Goal: Information Seeking & Learning: Learn about a topic

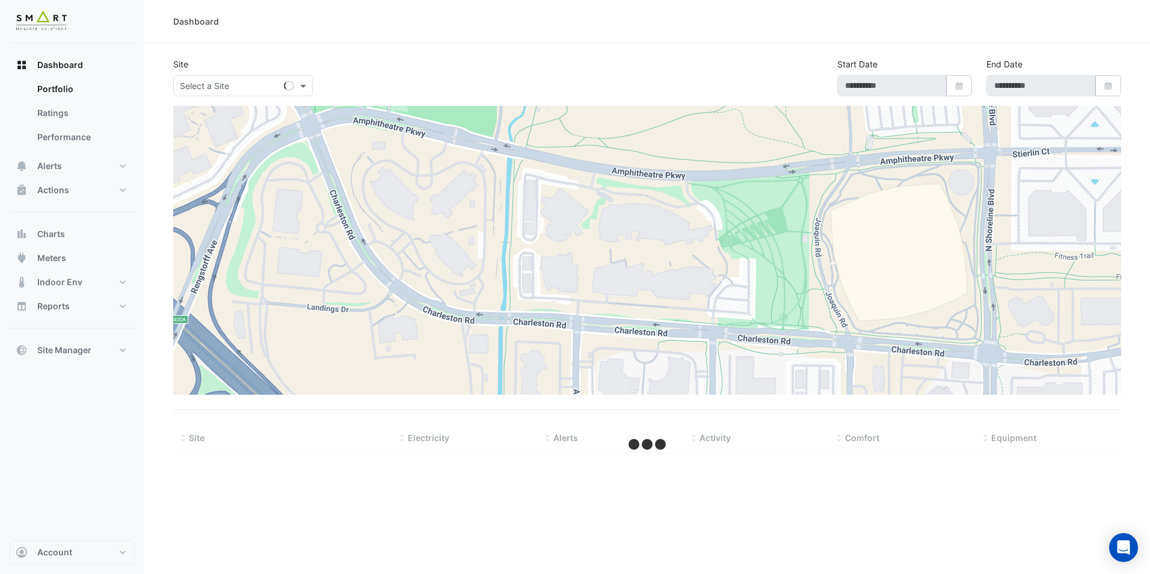
type input "**********"
select select "**"
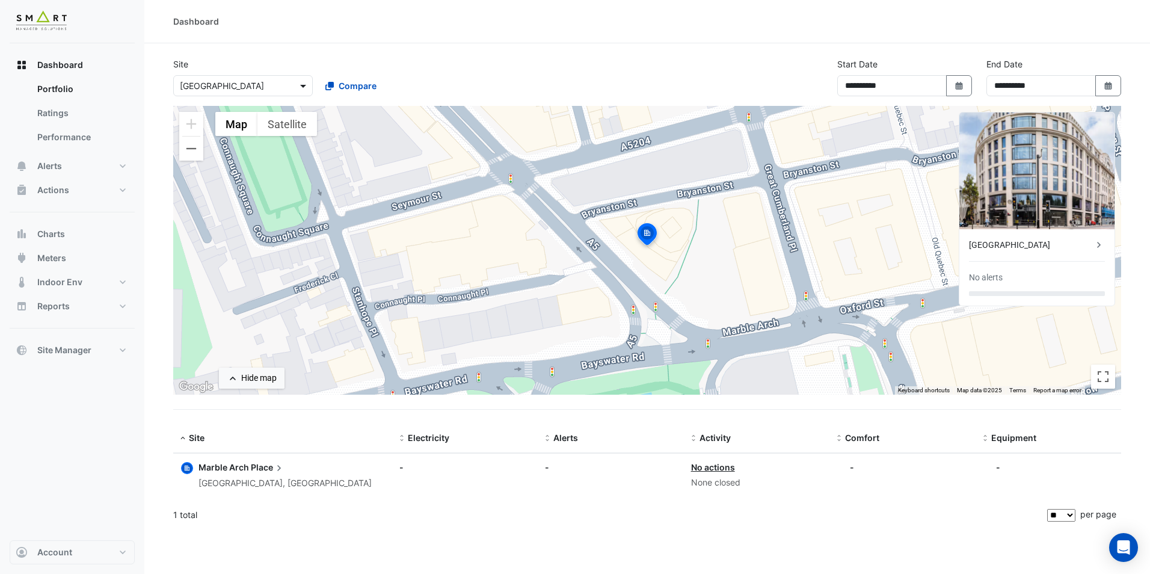
click at [298, 89] on span at bounding box center [304, 85] width 15 height 13
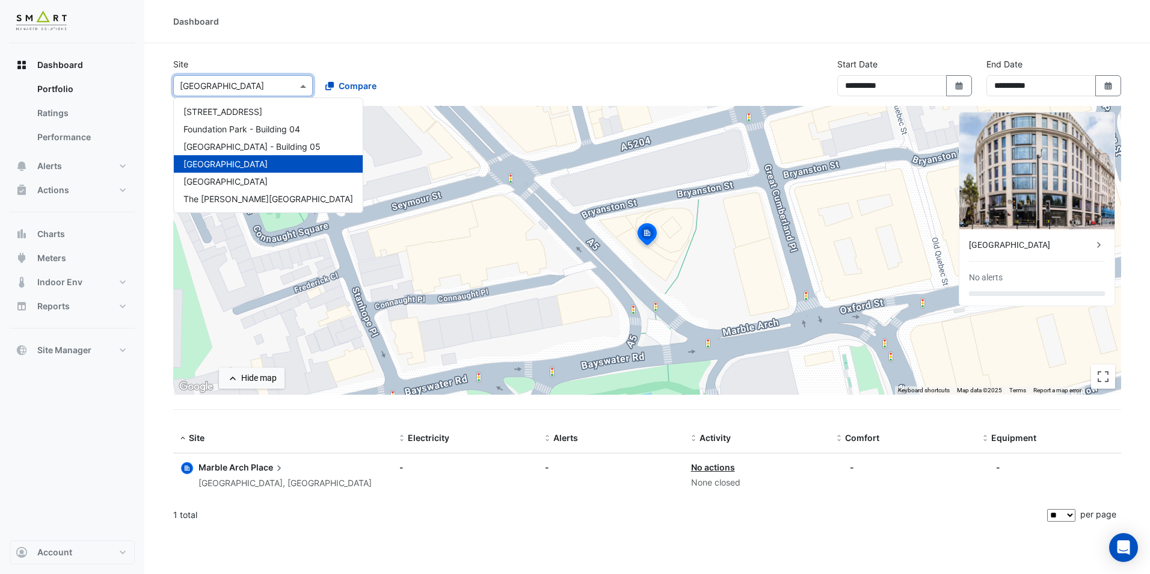
click at [215, 167] on span "[GEOGRAPHIC_DATA]" at bounding box center [226, 164] width 84 height 10
click at [305, 89] on span at bounding box center [304, 85] width 15 height 13
click at [347, 55] on section "**********" at bounding box center [647, 286] width 1006 height 487
click at [273, 88] on input "text" at bounding box center [231, 86] width 102 height 13
click at [262, 147] on span "[GEOGRAPHIC_DATA] - Building 05" at bounding box center [252, 146] width 137 height 10
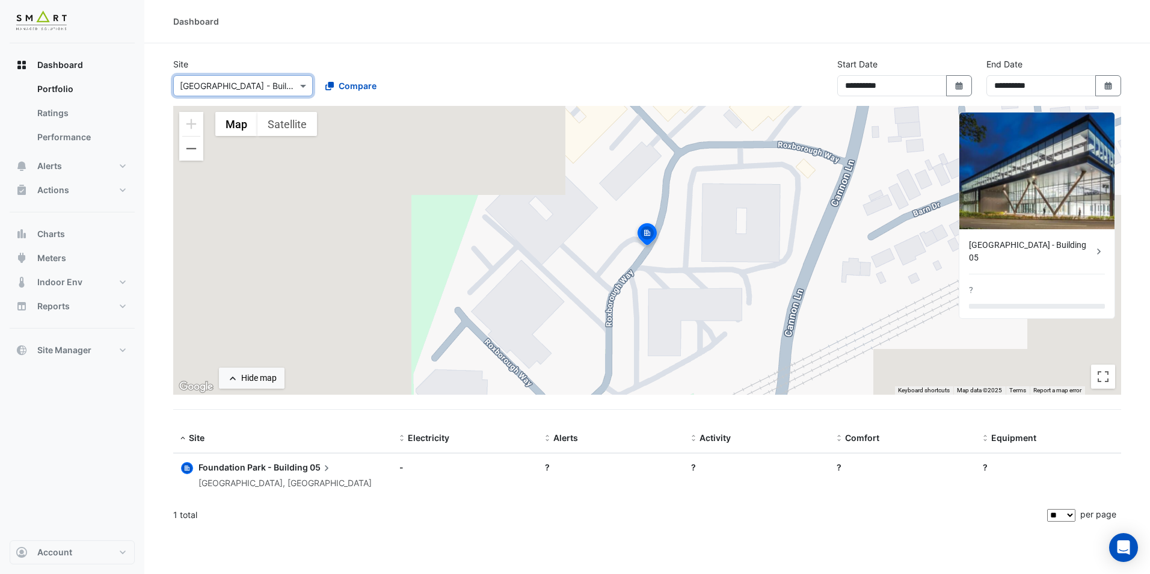
click at [286, 88] on div at bounding box center [243, 86] width 138 height 14
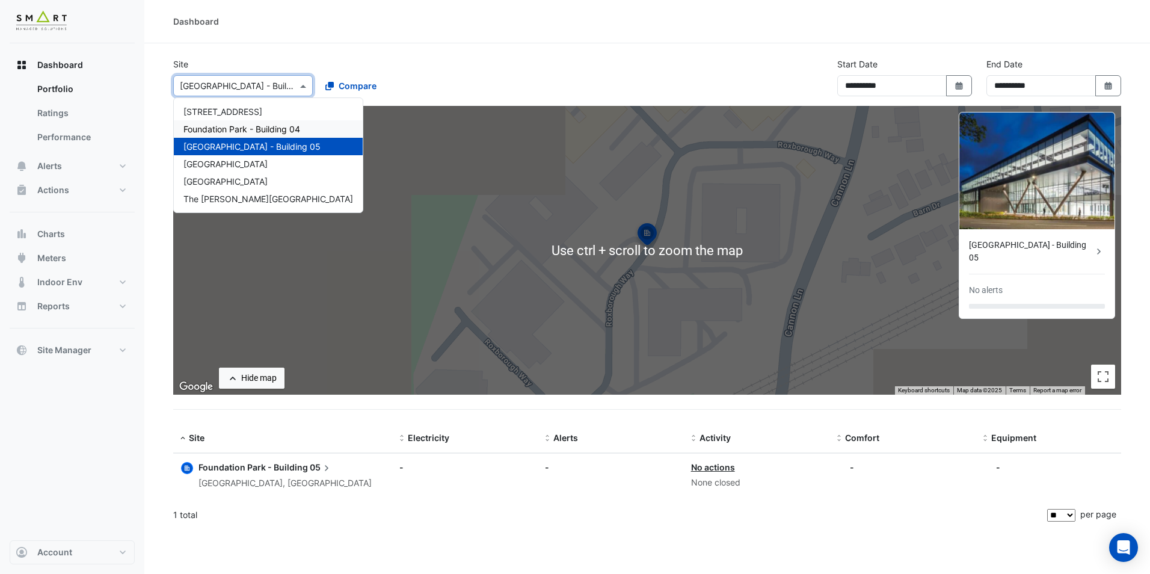
click at [261, 128] on span "Foundation Park - Building 04" at bounding box center [242, 129] width 117 height 10
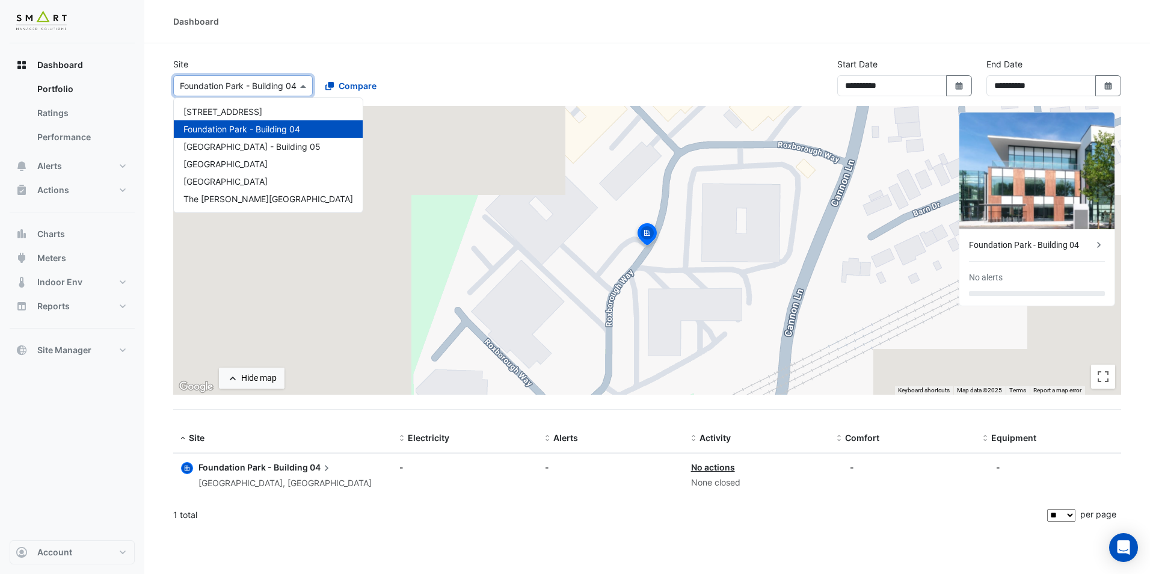
click at [292, 90] on div "× [GEOGRAPHIC_DATA] - Building 04" at bounding box center [235, 85] width 123 height 13
click at [277, 138] on div "[GEOGRAPHIC_DATA] - Building 05" at bounding box center [268, 146] width 189 height 17
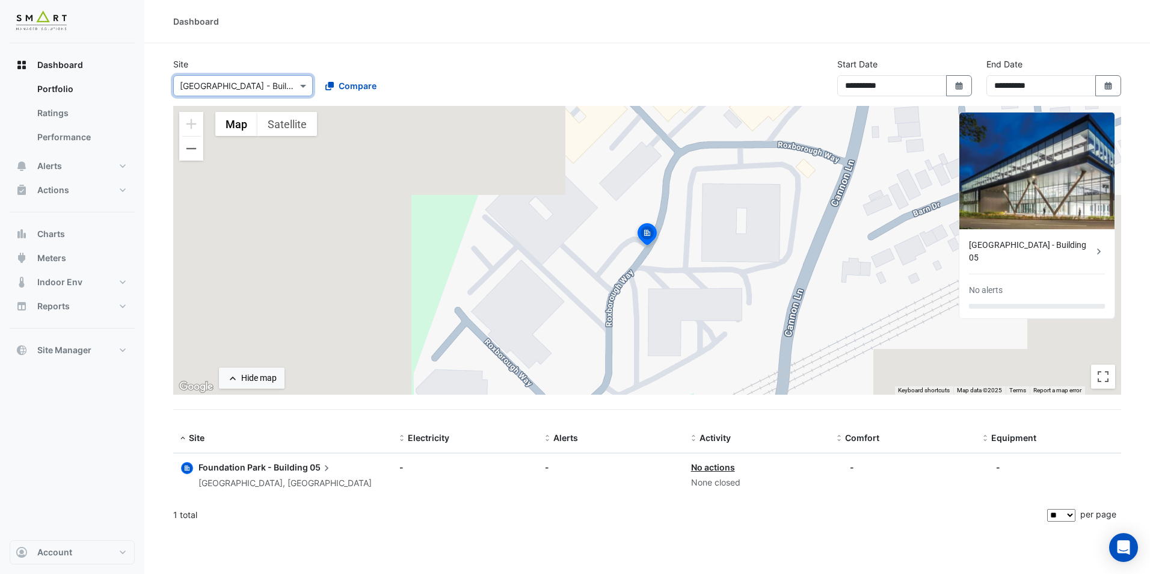
click at [267, 92] on div "× [GEOGRAPHIC_DATA] - Building 05" at bounding box center [243, 85] width 140 height 21
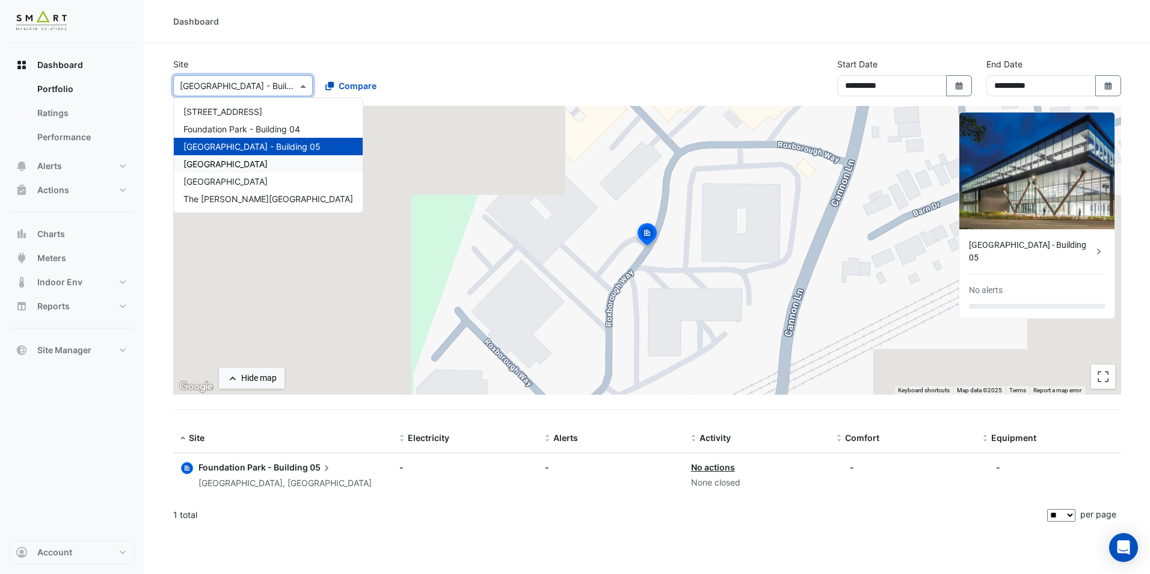
click at [267, 158] on div "[GEOGRAPHIC_DATA]" at bounding box center [268, 163] width 189 height 17
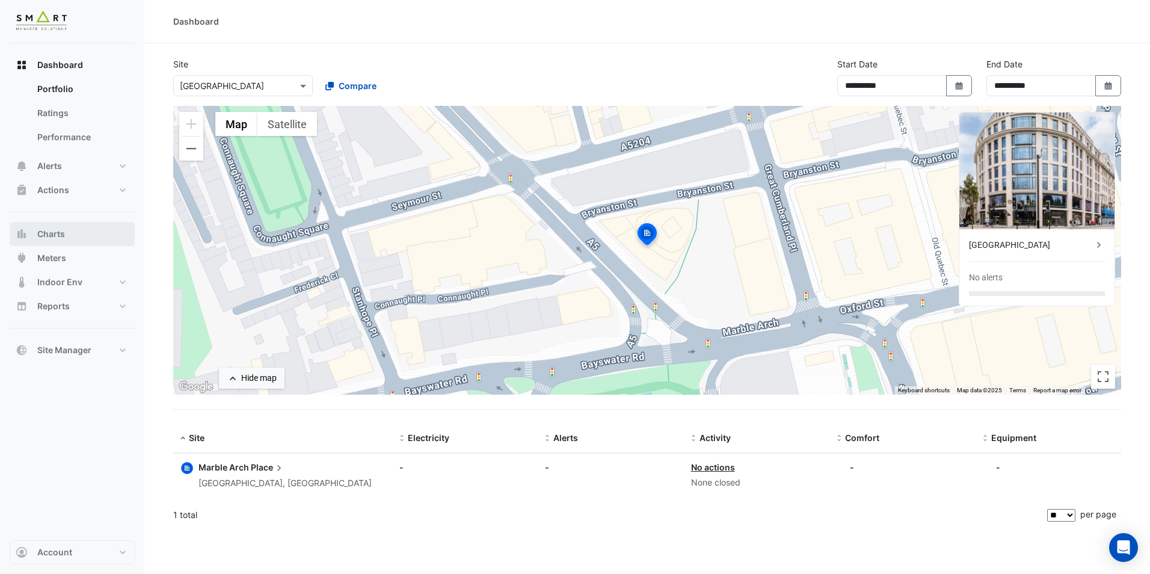
click at [52, 236] on span "Charts" at bounding box center [51, 234] width 28 height 12
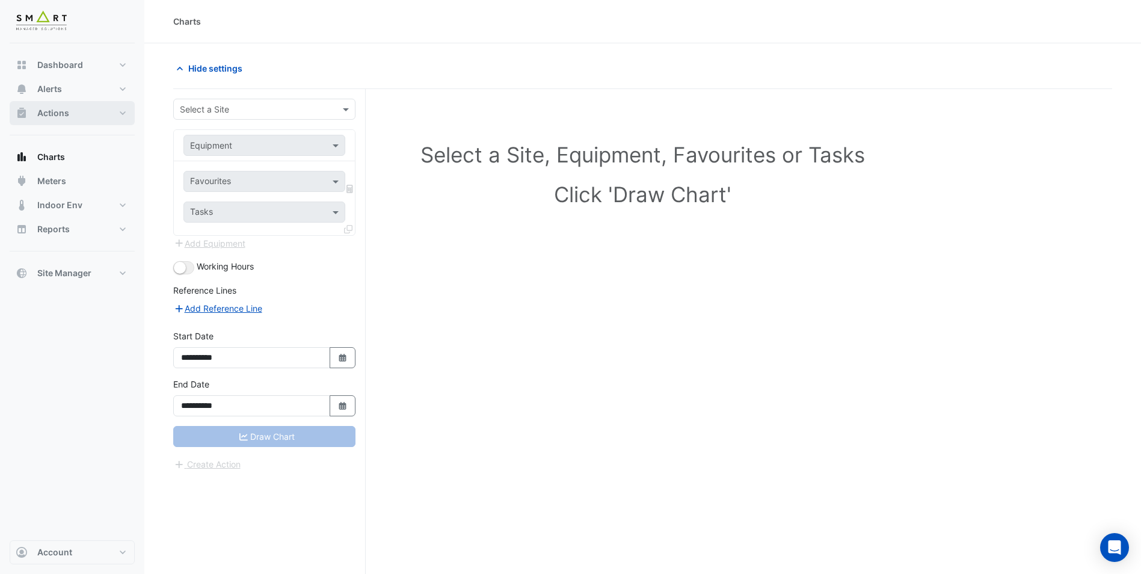
click at [46, 105] on button "Actions" at bounding box center [72, 113] width 125 height 24
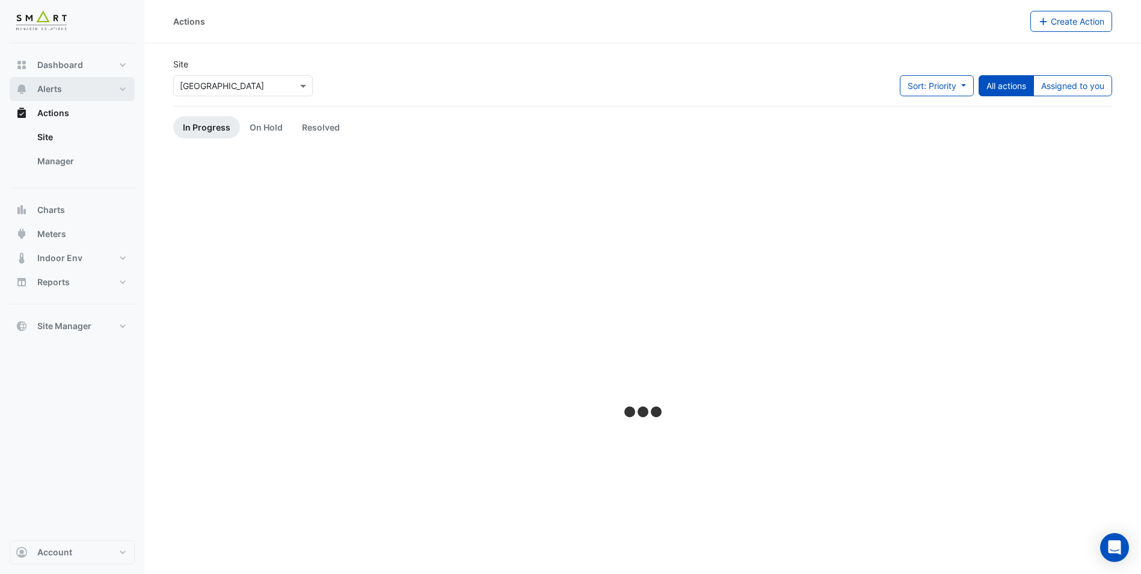
click at [65, 100] on button "Alerts" at bounding box center [72, 89] width 125 height 24
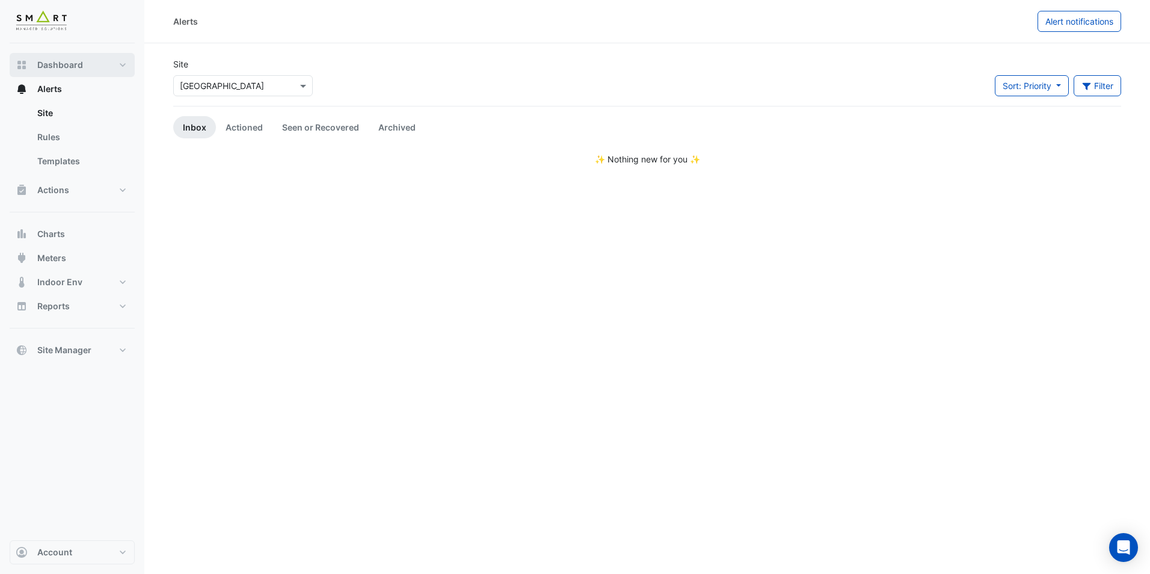
click at [64, 63] on span "Dashboard" at bounding box center [60, 65] width 46 height 12
select select "**"
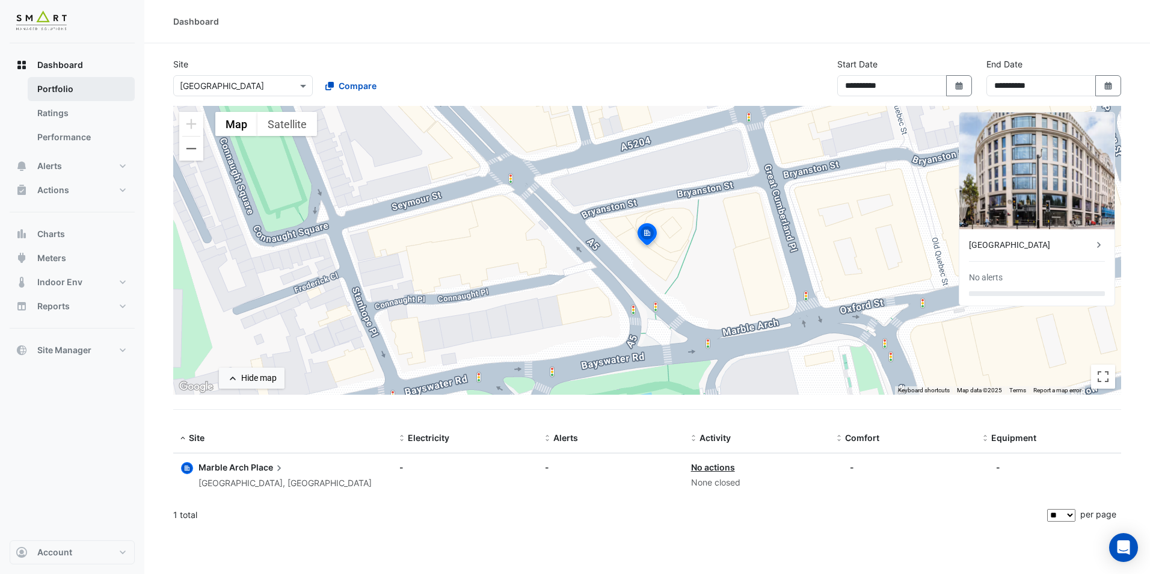
click at [61, 93] on link "Portfolio" at bounding box center [81, 89] width 107 height 24
click at [65, 108] on link "Ratings" at bounding box center [81, 113] width 107 height 24
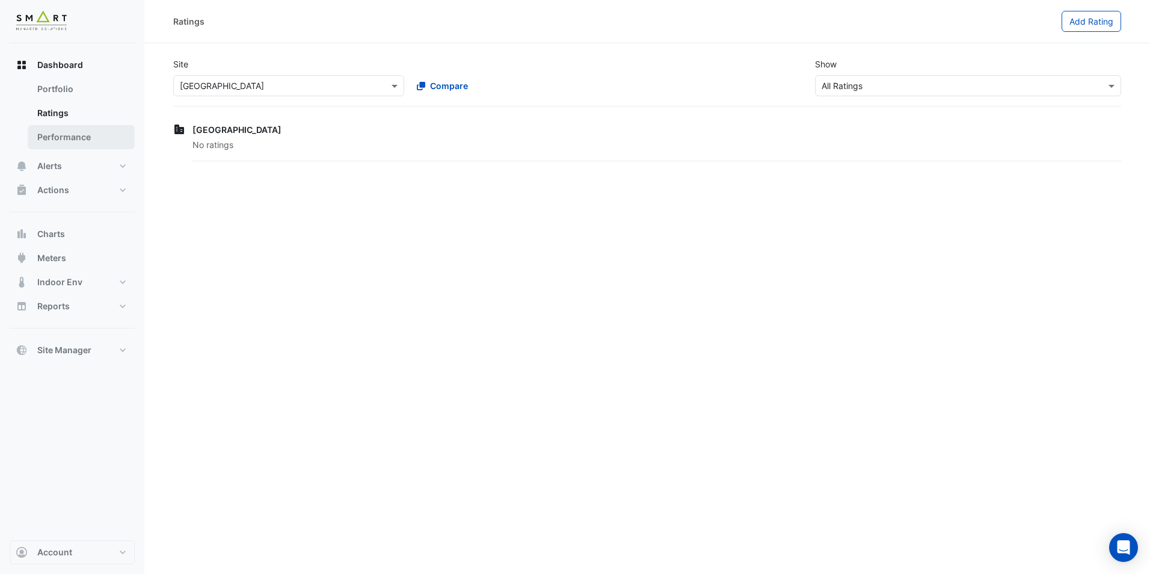
click at [49, 133] on link "Performance" at bounding box center [81, 137] width 107 height 24
select select "**"
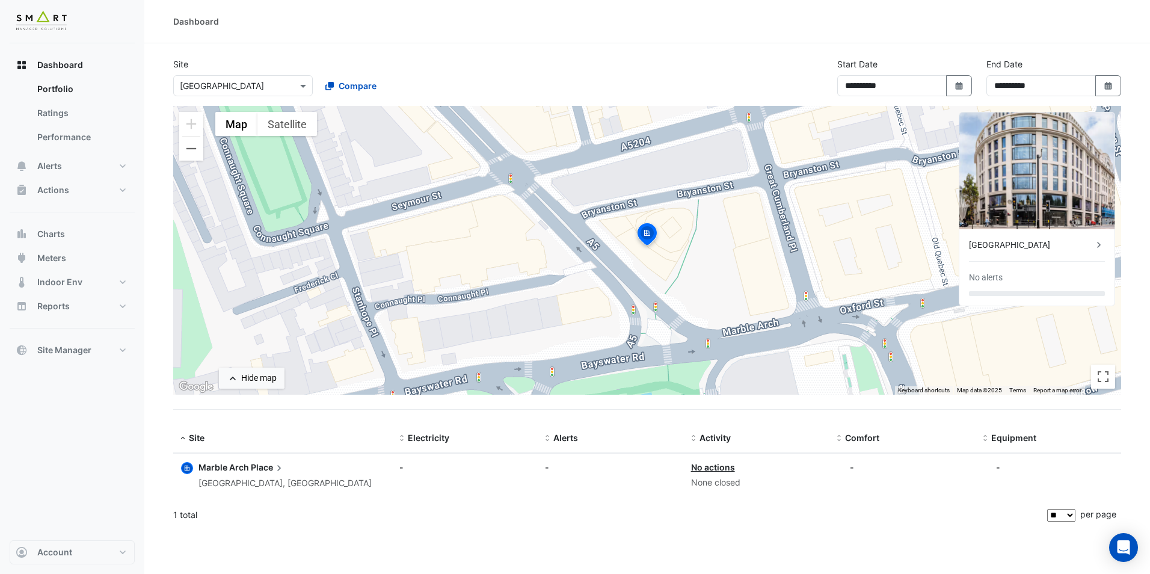
click at [1025, 185] on img at bounding box center [1037, 171] width 155 height 117
click at [1091, 245] on div "[GEOGRAPHIC_DATA]" at bounding box center [1031, 245] width 124 height 13
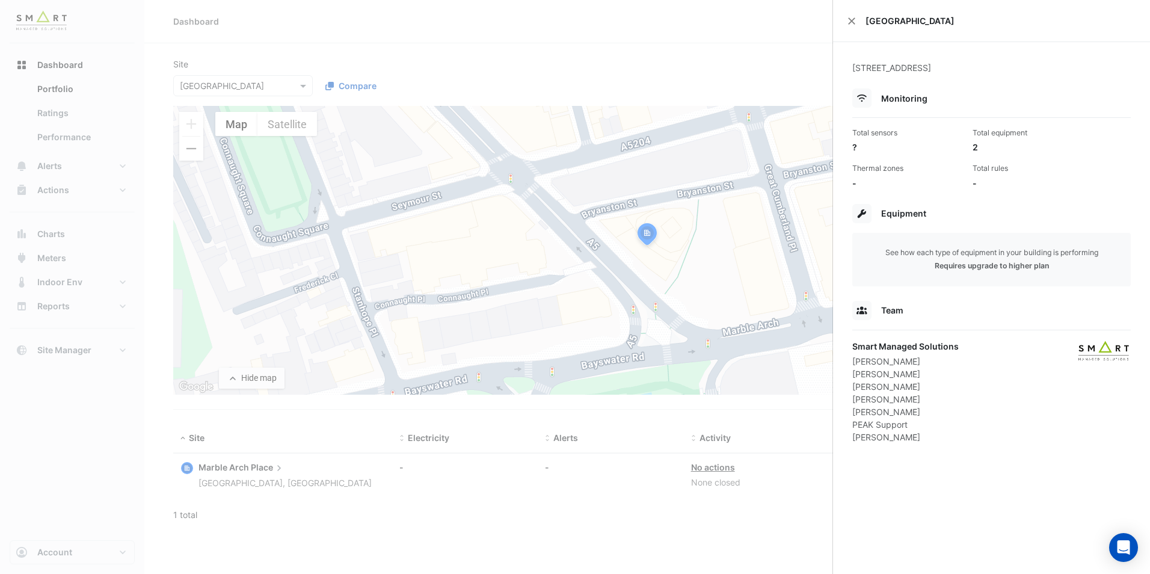
click at [744, 71] on ngb-offcanvas-backdrop at bounding box center [575, 287] width 1150 height 574
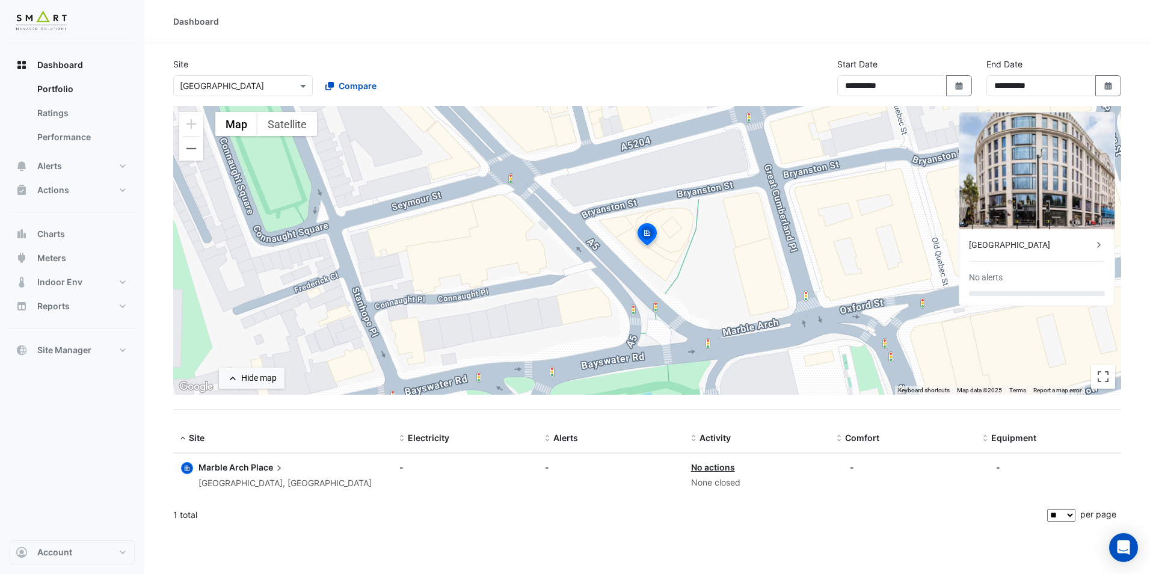
click at [422, 42] on div "Dashboard" at bounding box center [647, 21] width 1006 height 43
click at [256, 93] on div "× [GEOGRAPHIC_DATA]" at bounding box center [243, 85] width 140 height 21
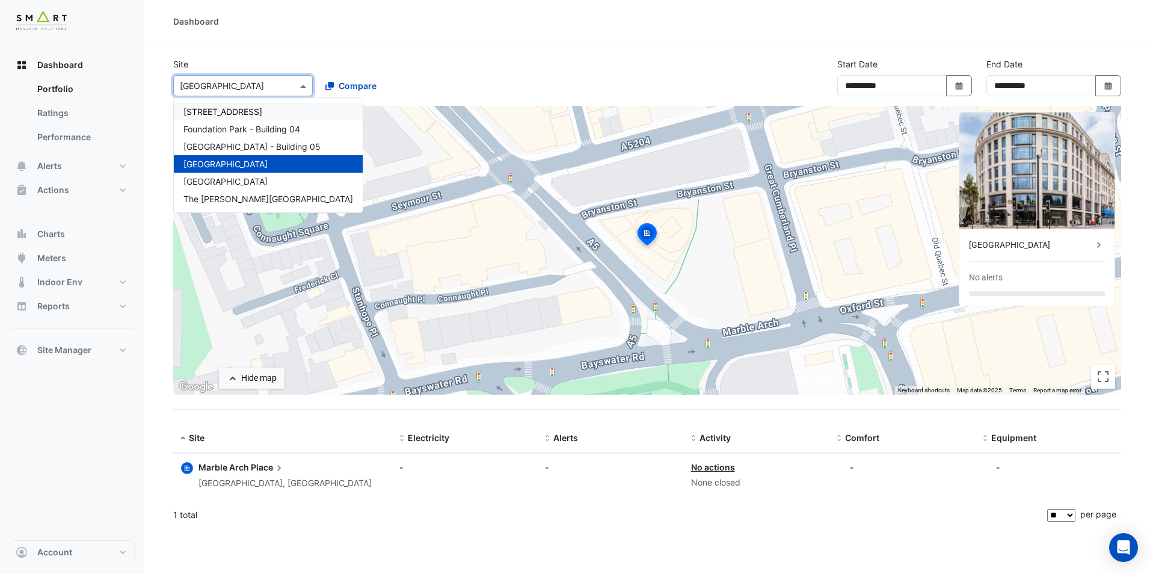
click at [378, 54] on section "**********" at bounding box center [647, 286] width 1006 height 487
click at [309, 86] on span at bounding box center [304, 85] width 15 height 13
click at [391, 55] on section "**********" at bounding box center [647, 286] width 1006 height 487
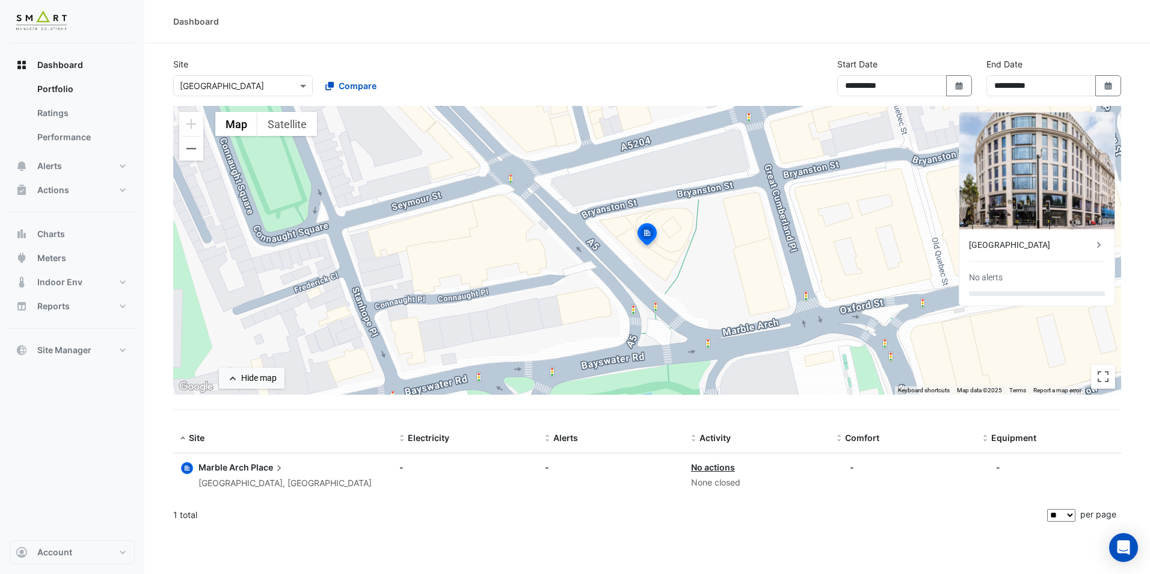
click at [316, 53] on section "**********" at bounding box center [647, 286] width 1006 height 487
click at [306, 85] on span at bounding box center [304, 85] width 15 height 13
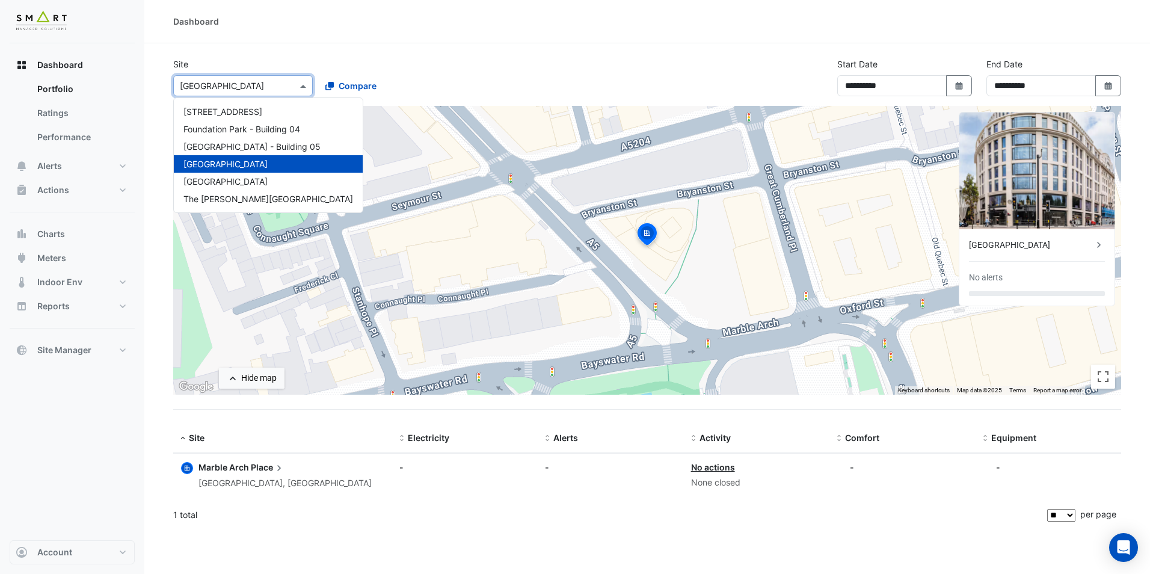
click at [306, 85] on span at bounding box center [304, 85] width 15 height 13
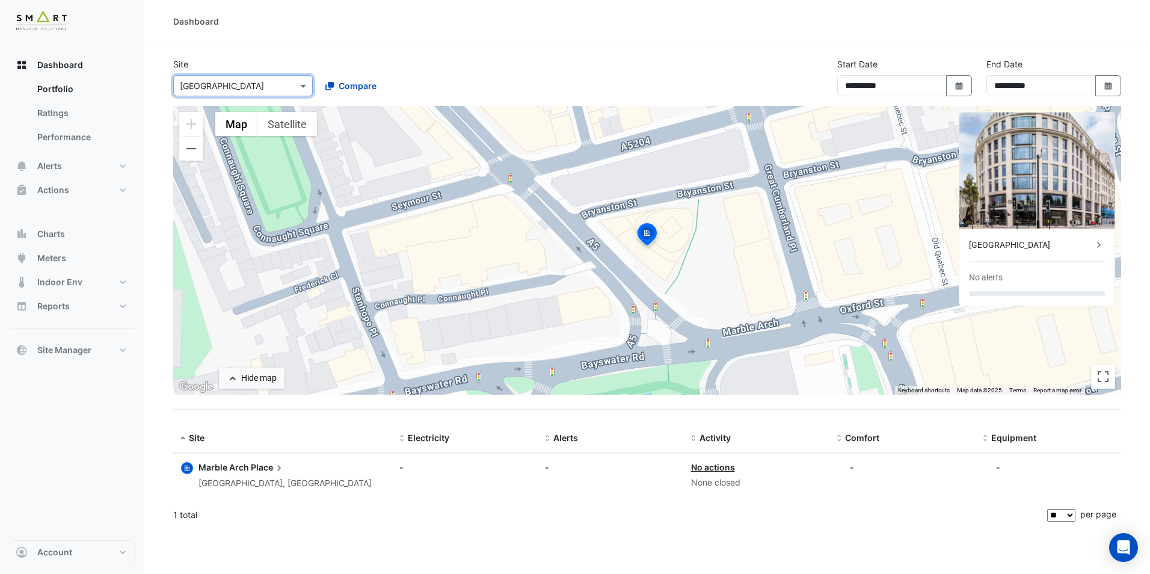
click at [352, 57] on section "**********" at bounding box center [647, 286] width 1006 height 487
drag, startPoint x: 72, startPoint y: 91, endPoint x: 79, endPoint y: 91, distance: 7.2
click at [79, 91] on link "Portfolio" at bounding box center [81, 89] width 107 height 24
click at [74, 91] on link "Portfolio" at bounding box center [81, 89] width 107 height 24
click at [66, 67] on span "Dashboard" at bounding box center [60, 65] width 46 height 12
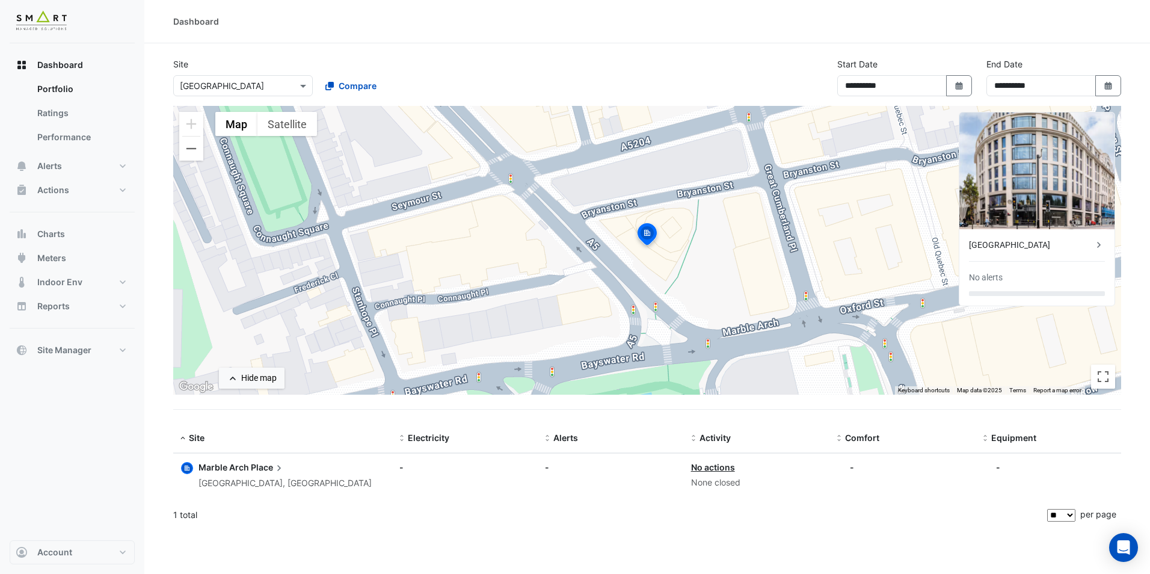
click at [408, 40] on div "Dashboard" at bounding box center [647, 21] width 1006 height 43
click at [260, 84] on input "text" at bounding box center [231, 86] width 102 height 13
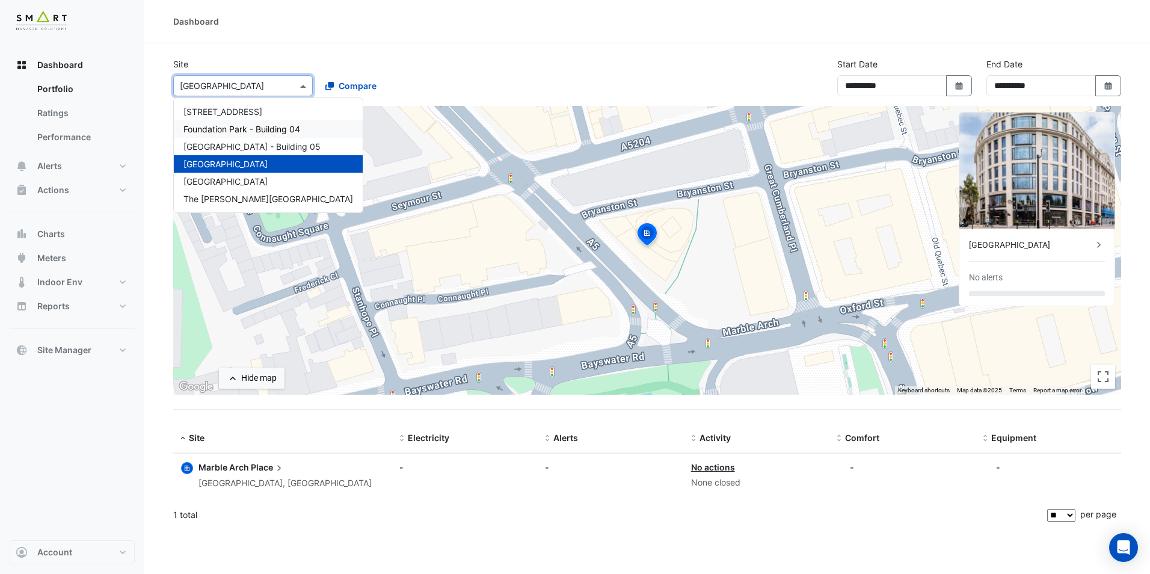
click at [276, 125] on span "Foundation Park - Building 04" at bounding box center [242, 129] width 117 height 10
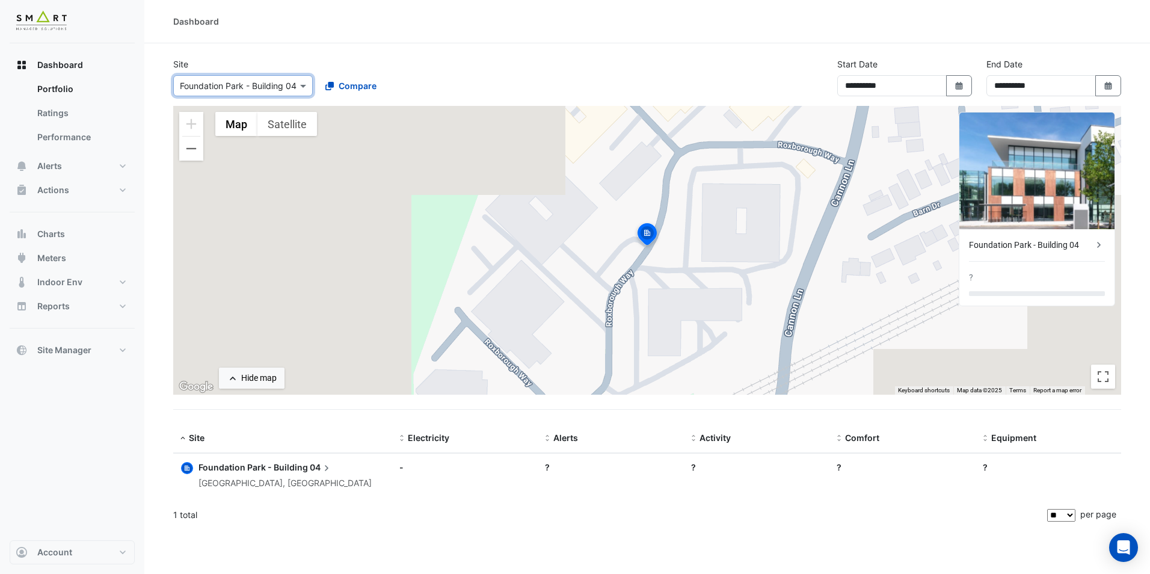
click at [230, 76] on div "× [GEOGRAPHIC_DATA] - Building 04 Compare" at bounding box center [315, 83] width 289 height 26
click at [232, 80] on input "text" at bounding box center [231, 86] width 102 height 13
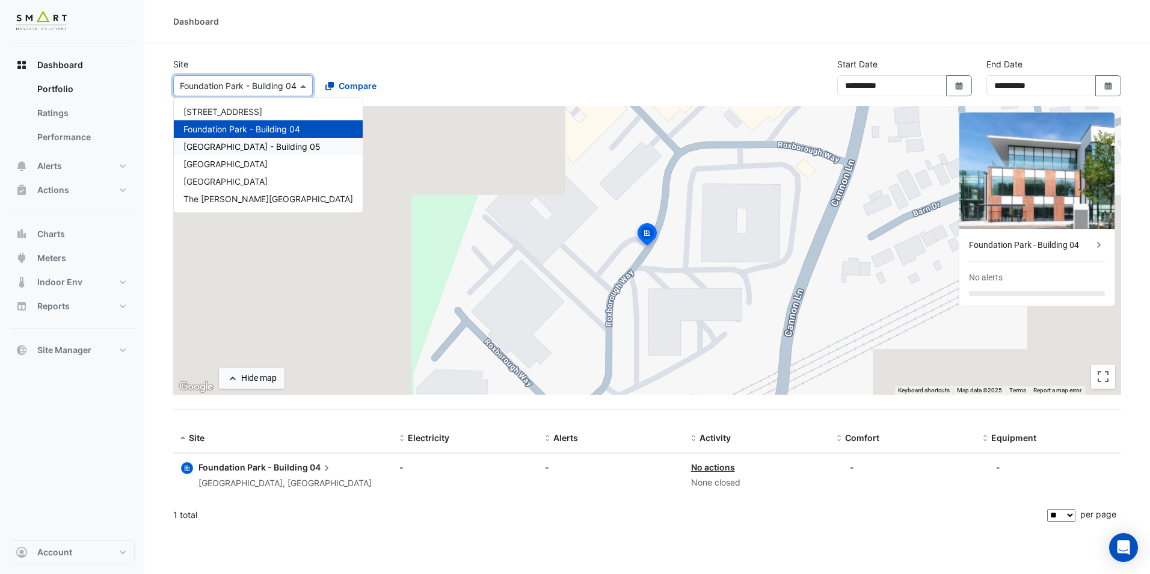
click at [395, 49] on section "**********" at bounding box center [647, 286] width 1006 height 487
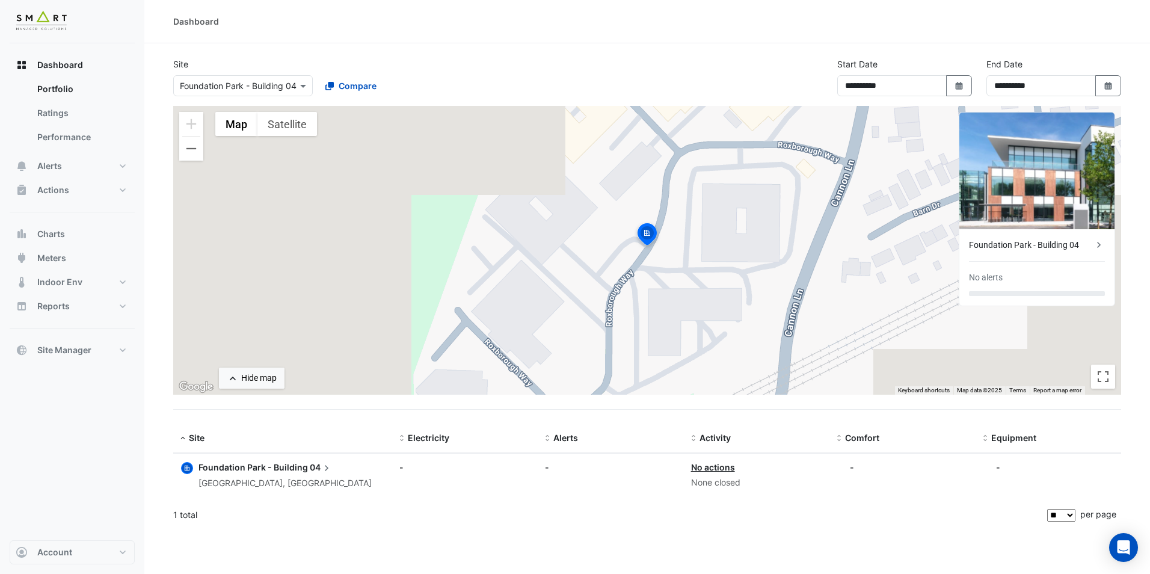
click at [264, 90] on input "text" at bounding box center [231, 86] width 102 height 13
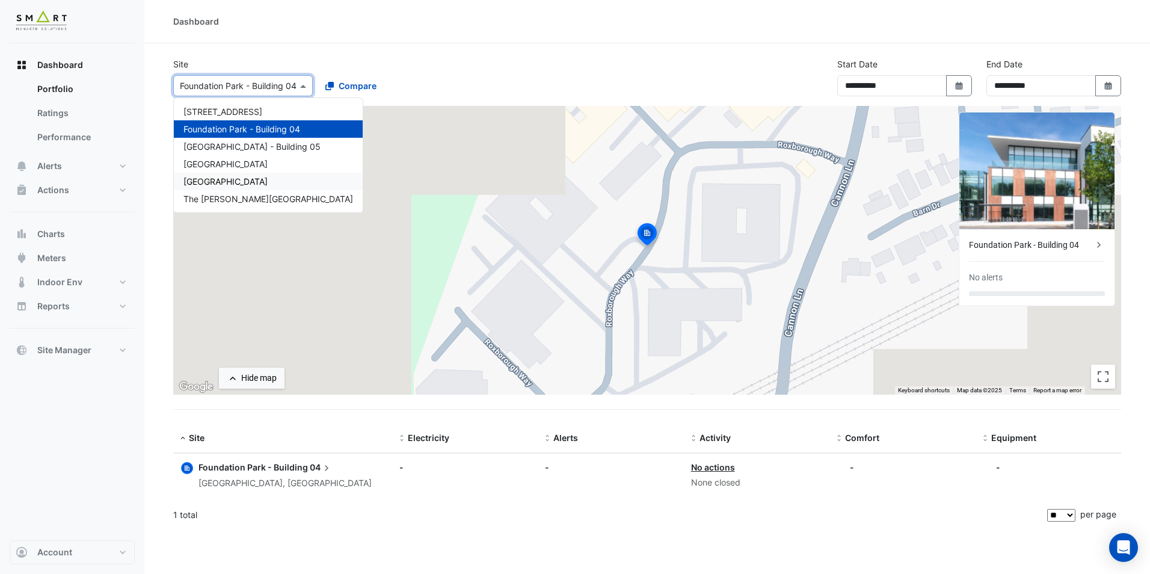
click at [246, 174] on div "[GEOGRAPHIC_DATA]" at bounding box center [268, 181] width 189 height 17
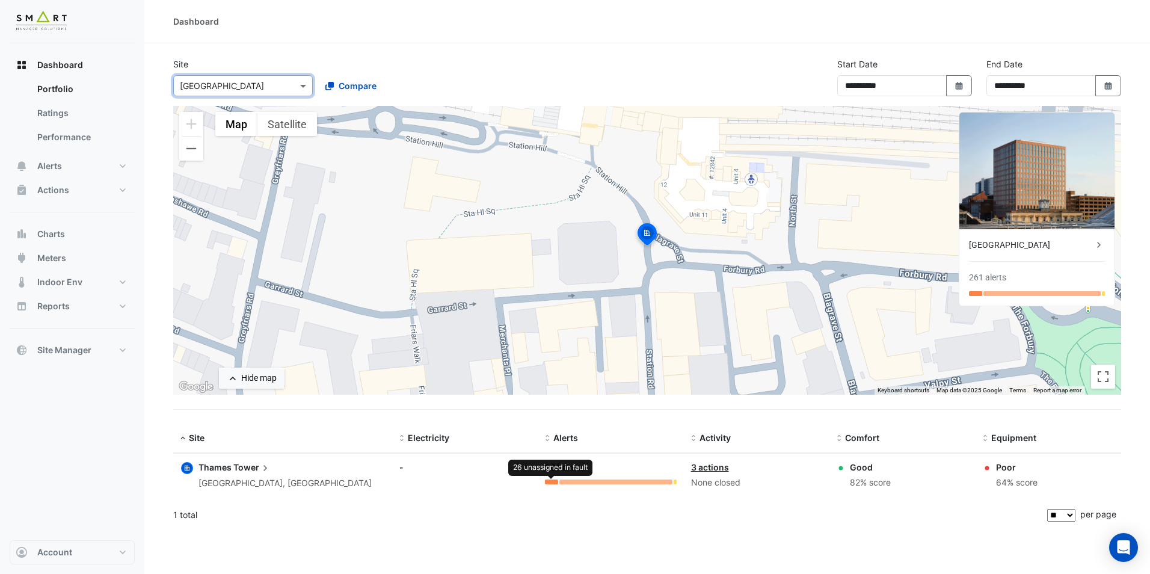
click at [571, 478] on div "Alerts: 261 alerts 26 unassigned in fault" at bounding box center [610, 472] width 131 height 23
click at [593, 482] on div at bounding box center [616, 482] width 113 height 5
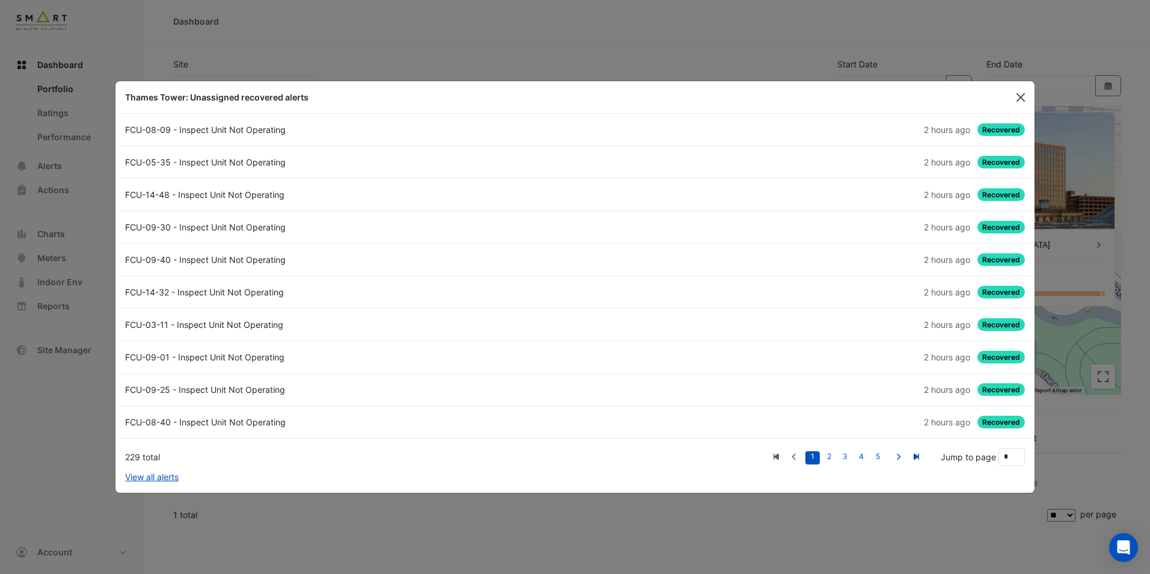
click at [1022, 94] on button "Close" at bounding box center [1021, 97] width 18 height 18
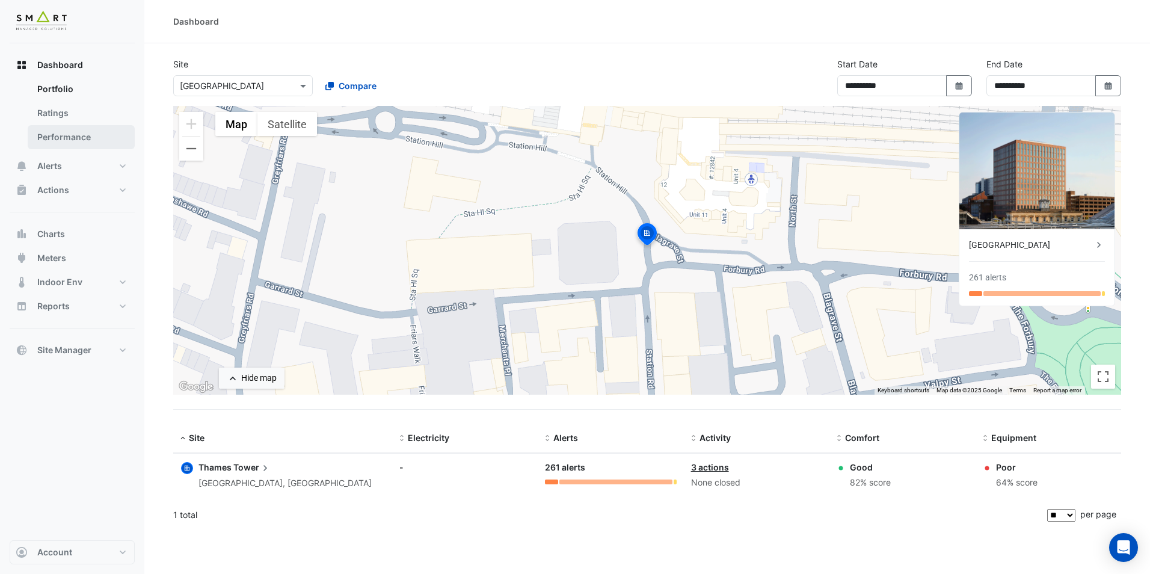
click at [75, 137] on link "Performance" at bounding box center [81, 137] width 107 height 24
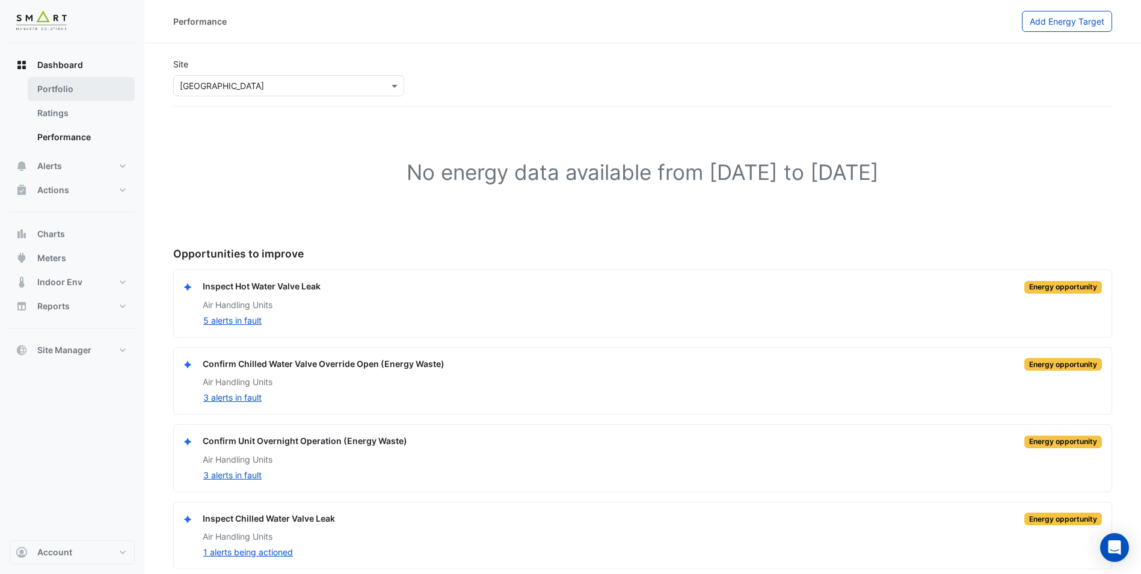
click at [40, 90] on link "Portfolio" at bounding box center [81, 89] width 107 height 24
select select "**"
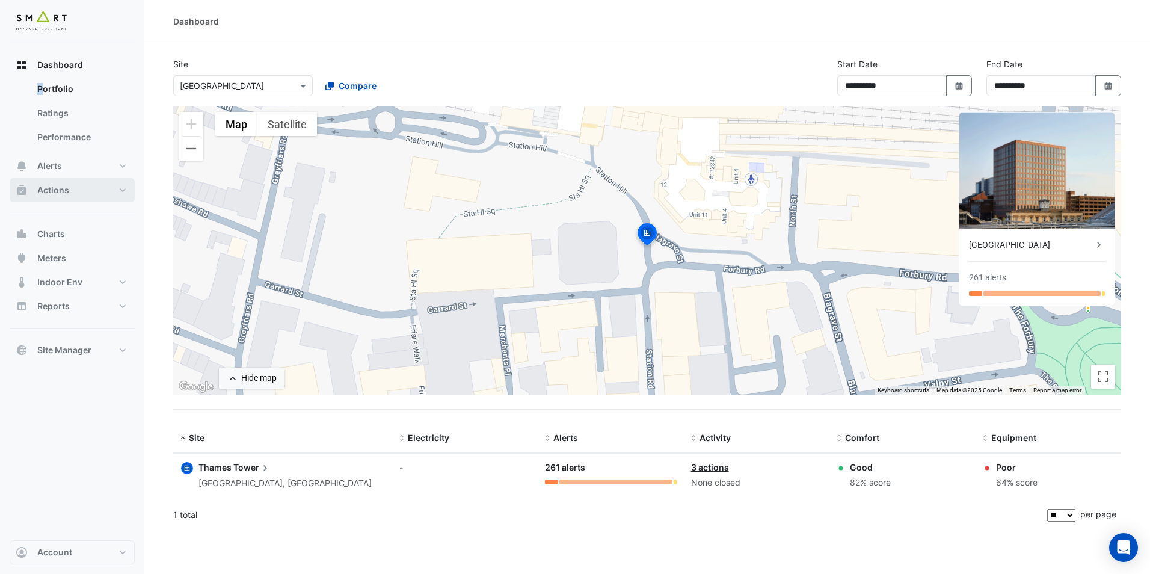
click at [42, 188] on span "Actions" at bounding box center [53, 190] width 32 height 12
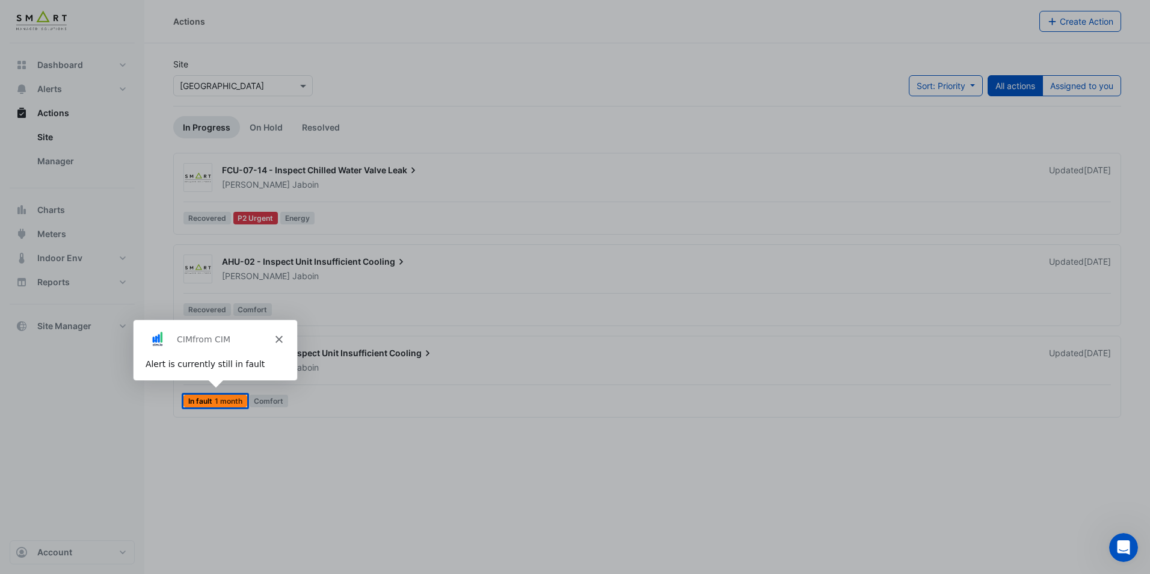
click at [278, 342] on div "CIM from CIM" at bounding box center [214, 338] width 164 height 39
click at [277, 339] on polygon "Close" at bounding box center [277, 338] width 7 height 7
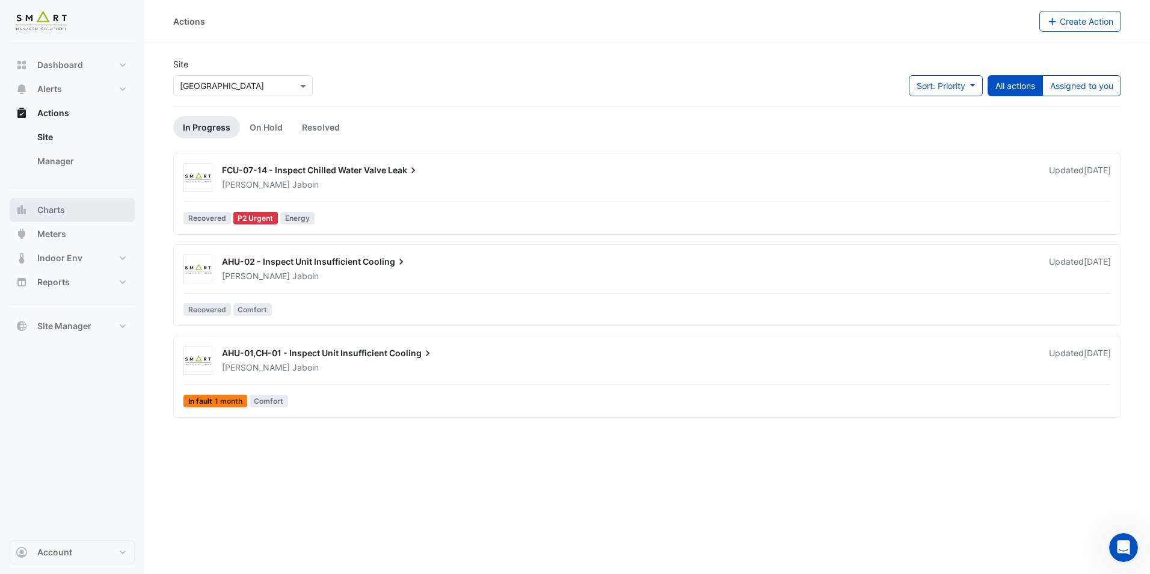
click at [44, 215] on span "Charts" at bounding box center [51, 210] width 28 height 12
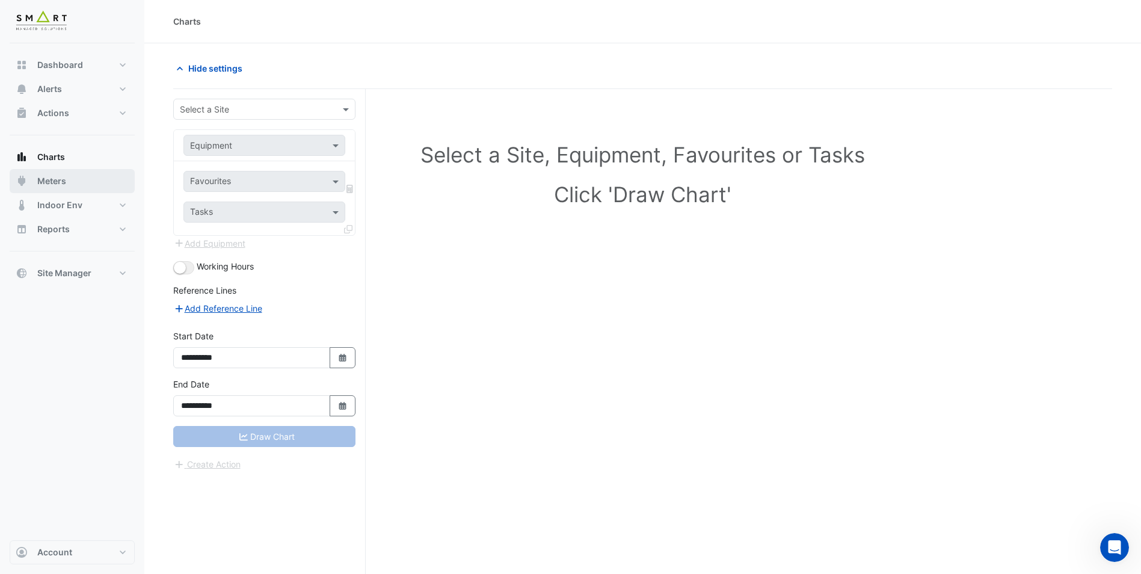
click at [46, 184] on span "Meters" at bounding box center [51, 181] width 29 height 12
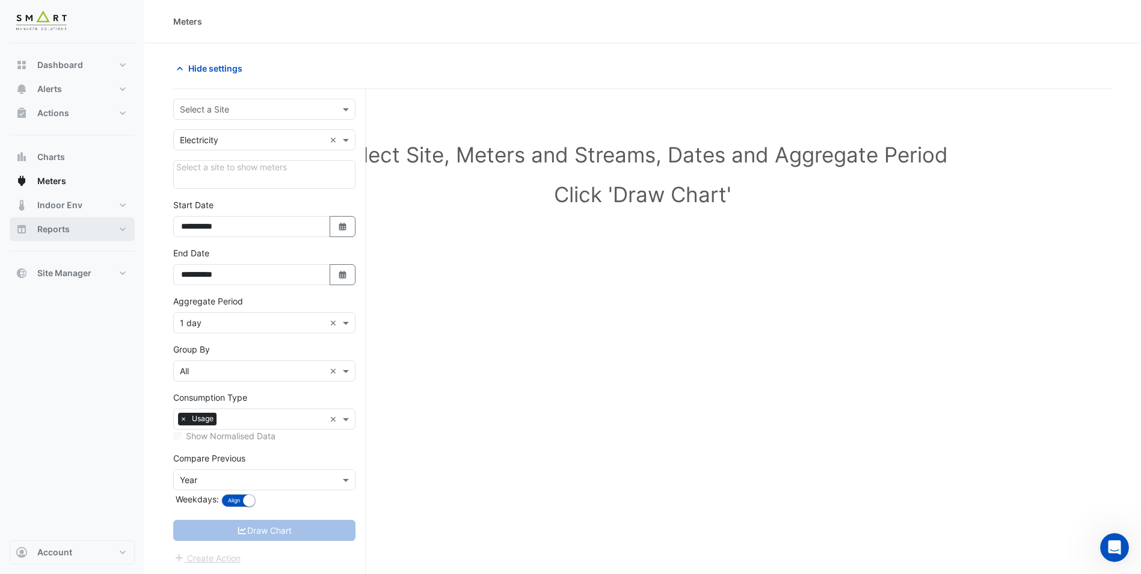
click at [61, 228] on span "Reports" at bounding box center [53, 229] width 32 height 12
select select "**"
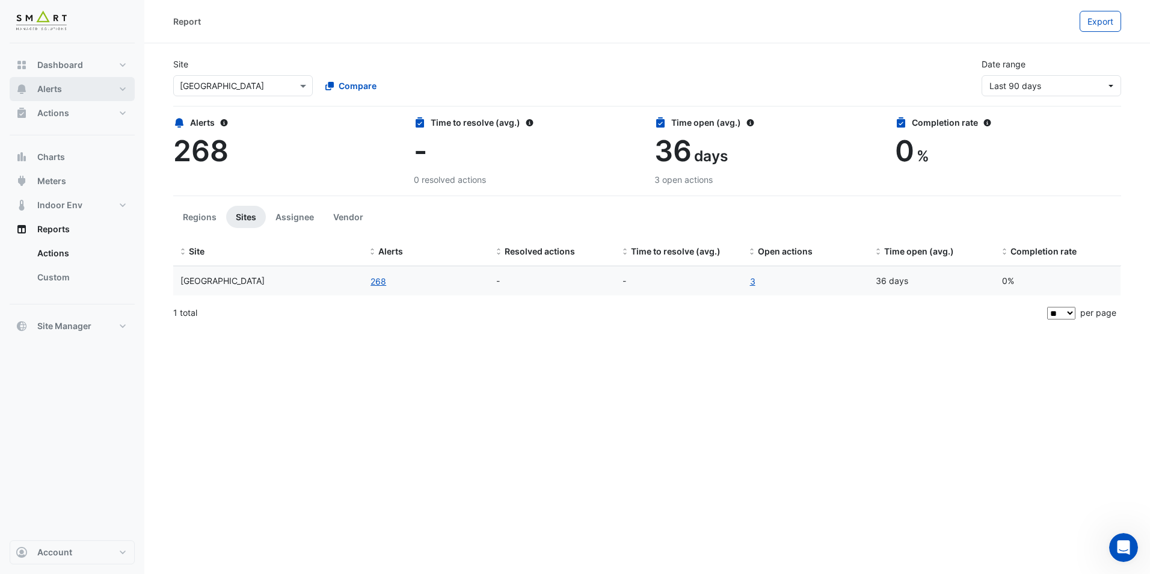
click at [46, 85] on span "Alerts" at bounding box center [49, 89] width 25 height 12
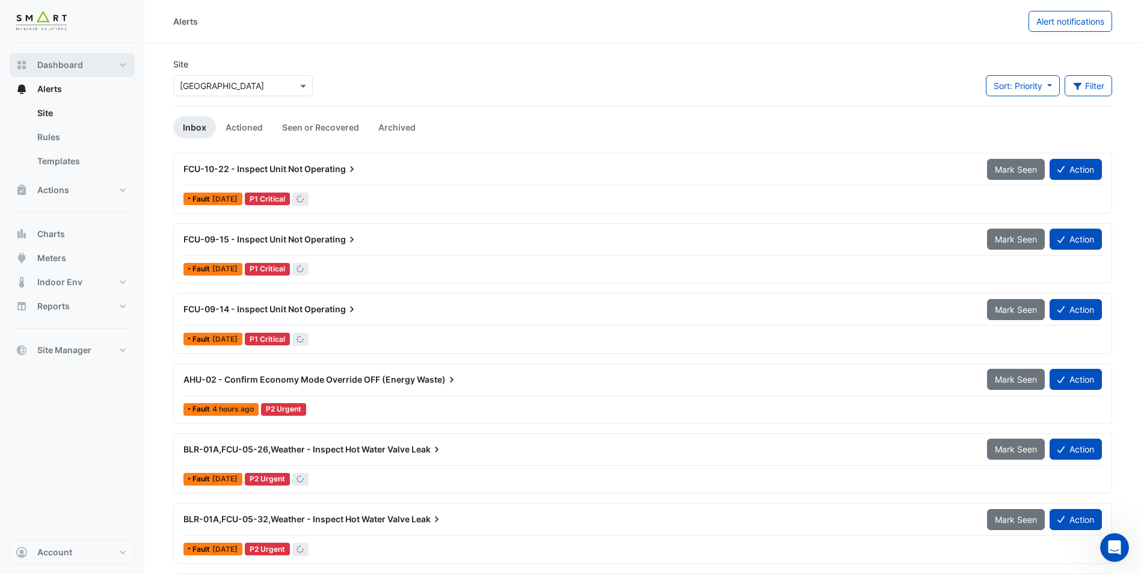
click at [46, 64] on span "Dashboard" at bounding box center [60, 65] width 46 height 12
select select "**"
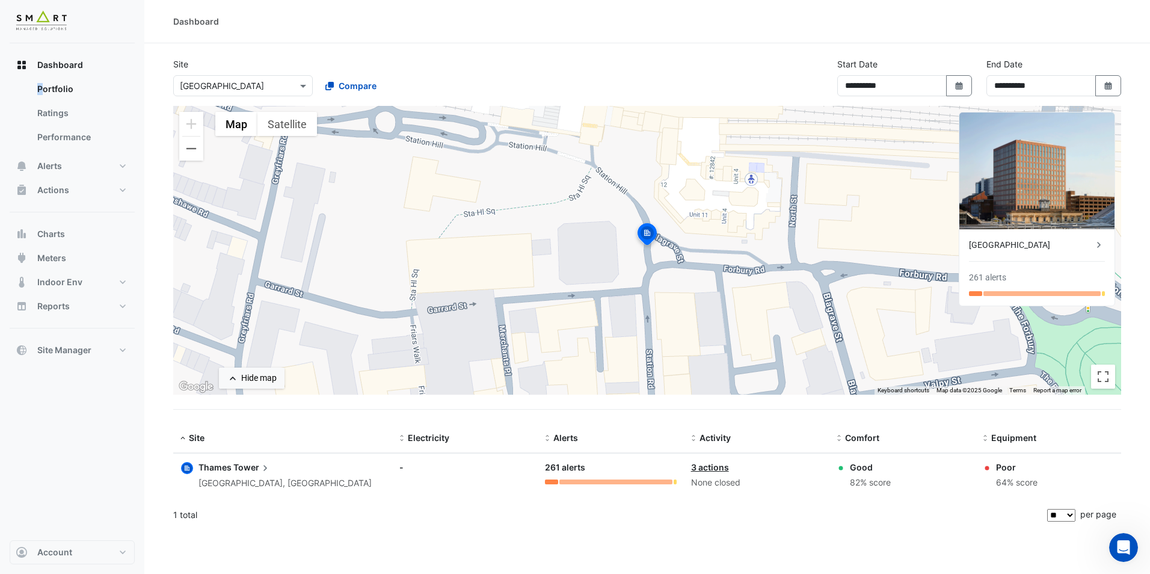
click at [650, 232] on img at bounding box center [647, 235] width 26 height 29
click at [1023, 245] on div "[GEOGRAPHIC_DATA]" at bounding box center [1031, 245] width 124 height 13
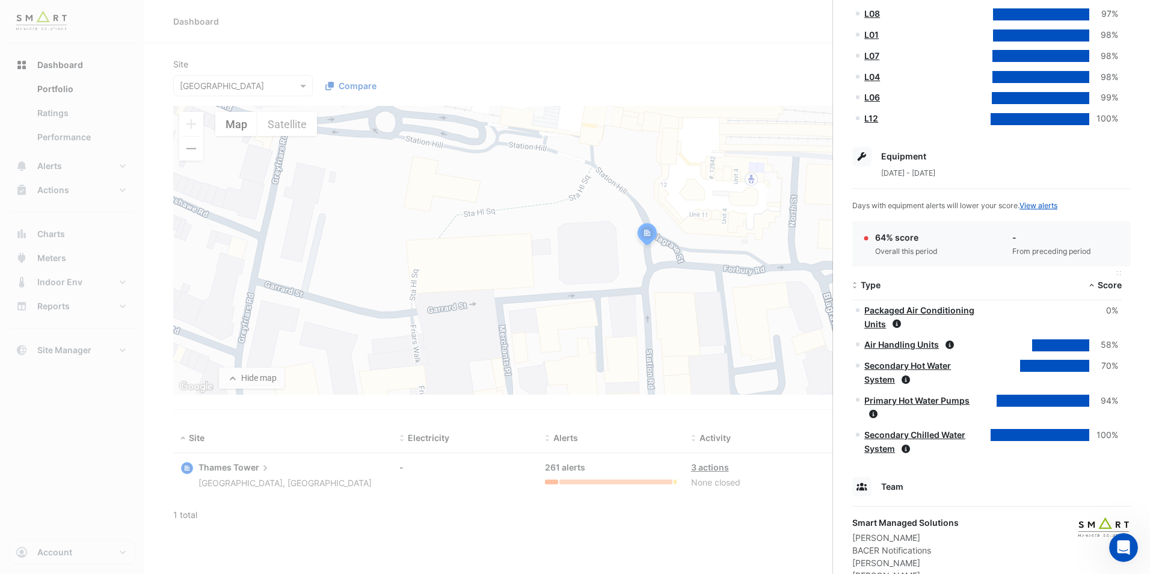
scroll to position [596, 0]
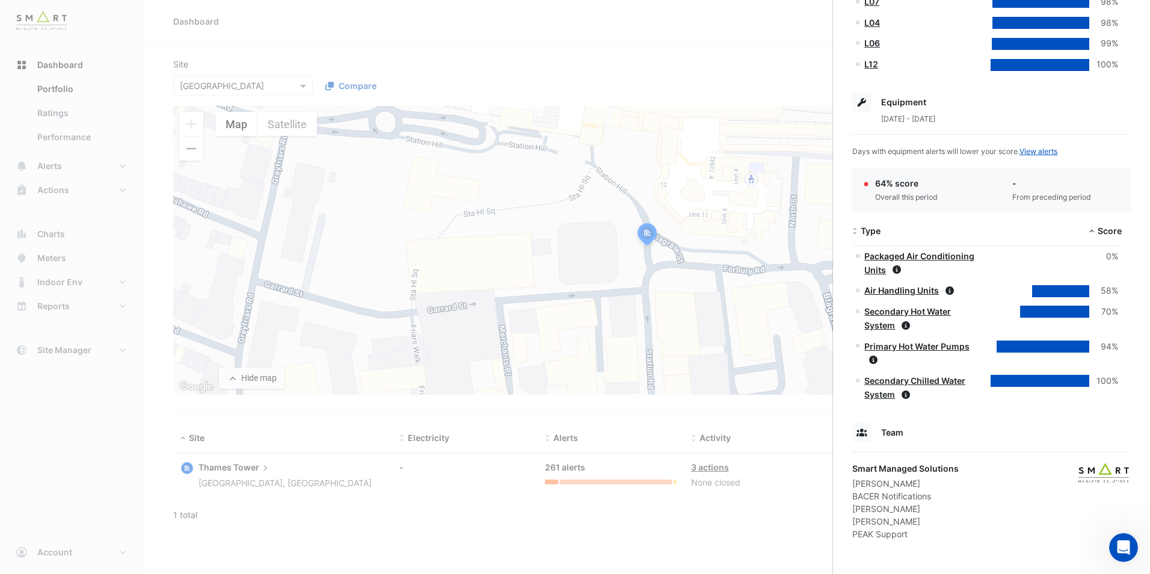
click at [902, 288] on link "Air Handling Units" at bounding box center [902, 290] width 75 height 10
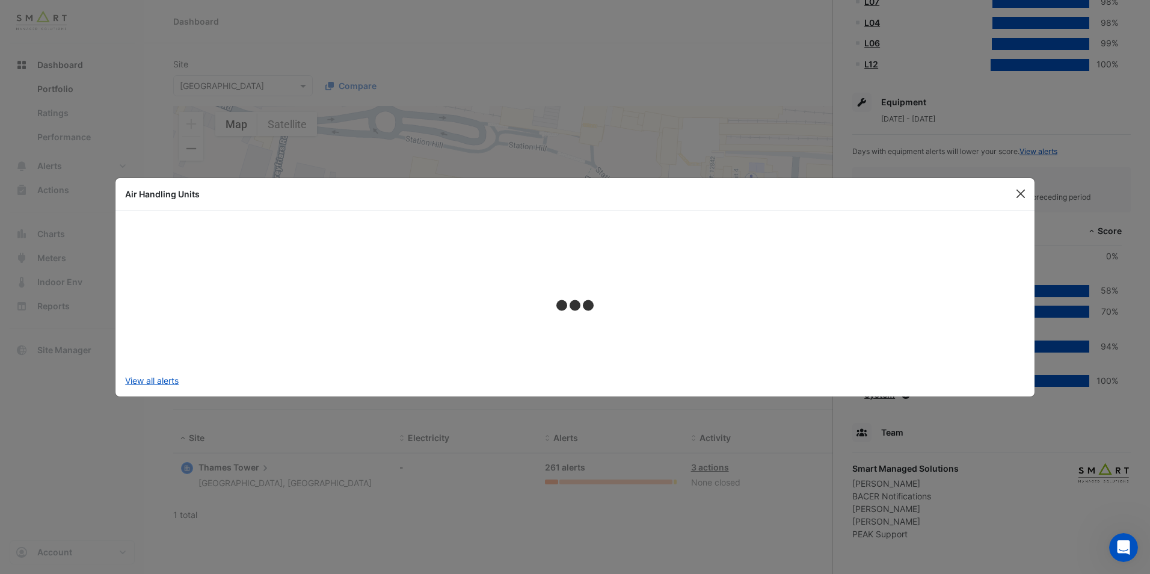
click at [1021, 191] on button "Close" at bounding box center [1021, 194] width 18 height 18
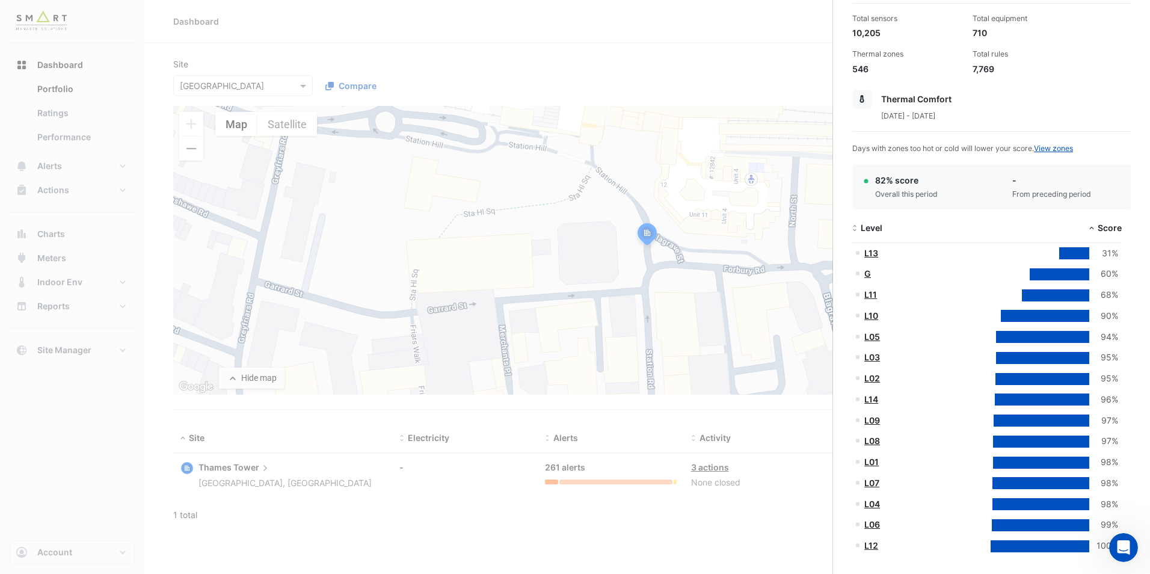
scroll to position [0, 0]
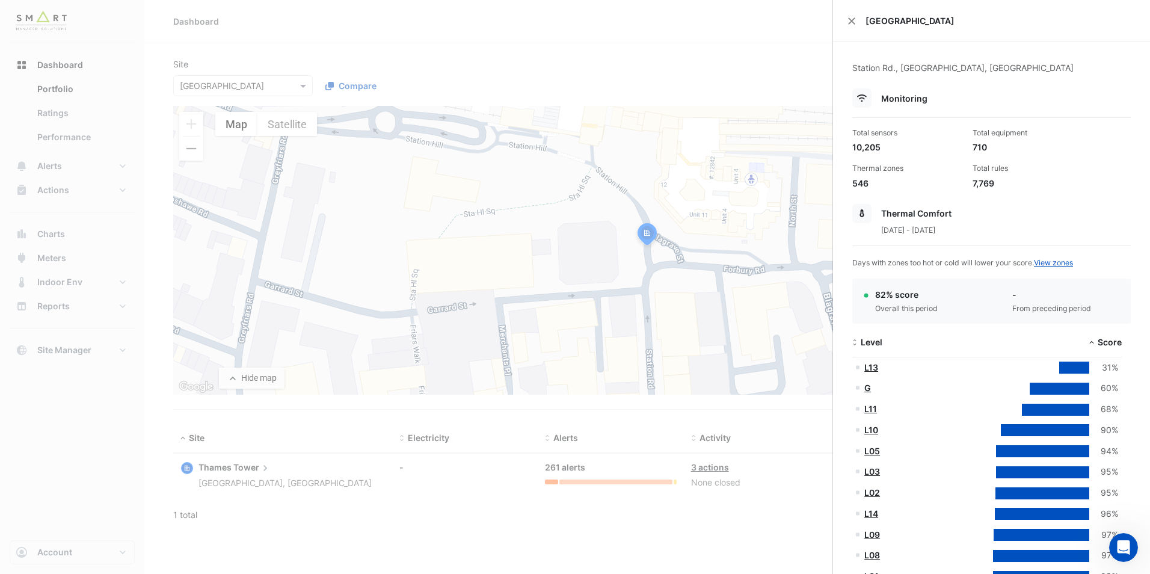
drag, startPoint x: 729, startPoint y: 51, endPoint x: 730, endPoint y: 71, distance: 19.9
click at [730, 58] on ngb-offcanvas-backdrop at bounding box center [575, 287] width 1150 height 574
